Goal: Find specific page/section: Find specific page/section

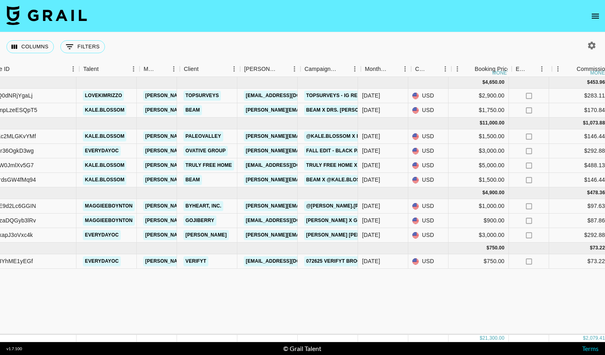
scroll to position [0, 88]
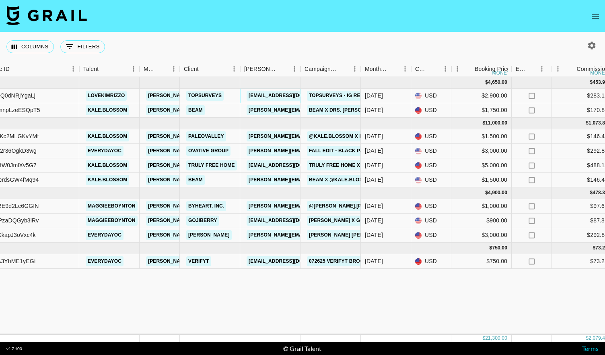
click at [258, 93] on link "josefiina.m@primeinsights.com" at bounding box center [292, 96] width 90 height 10
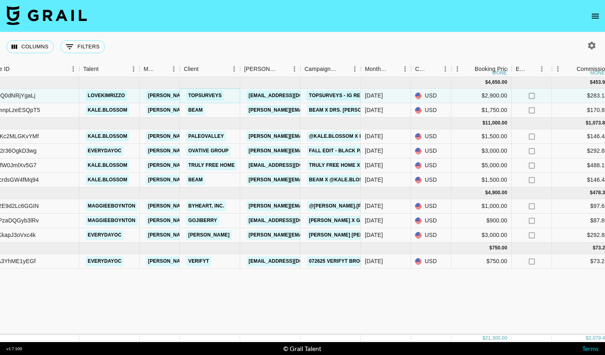
click at [204, 97] on link "TopSurveys" at bounding box center [204, 96] width 37 height 10
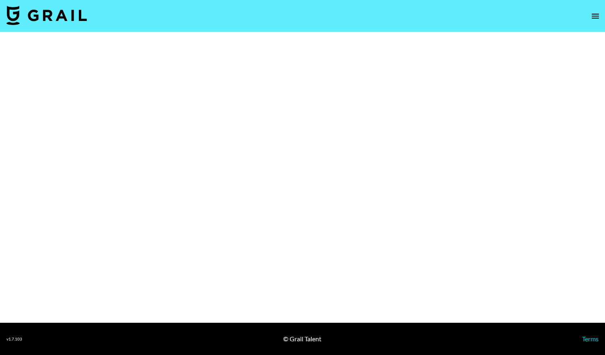
select select "Brand"
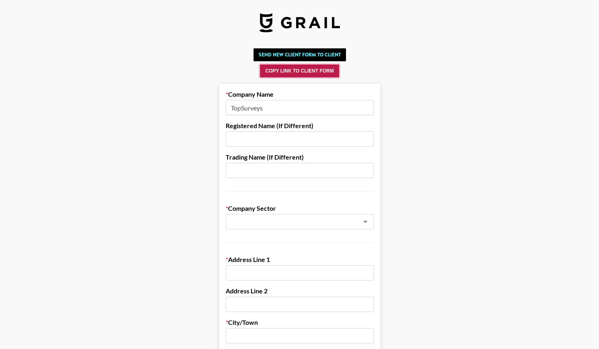
click at [294, 70] on button "Copy Link to Client Form" at bounding box center [299, 70] width 79 height 13
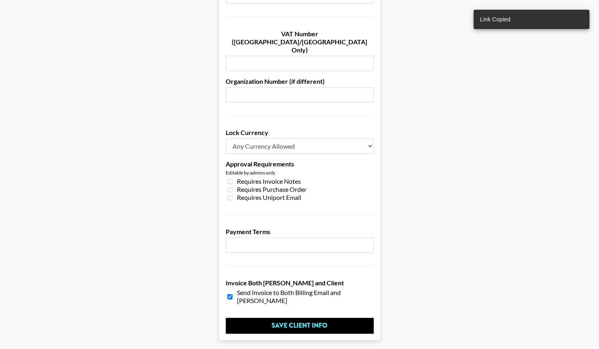
scroll to position [535, 0]
